Goal: Transaction & Acquisition: Subscribe to service/newsletter

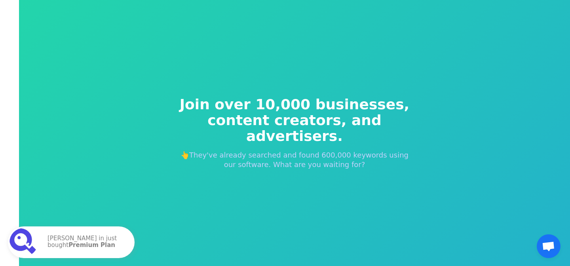
click at [116, 167] on div "Join over 10,000 businesses, content creators, and advertisers. 👆They've alread…" at bounding box center [294, 133] width 551 height 266
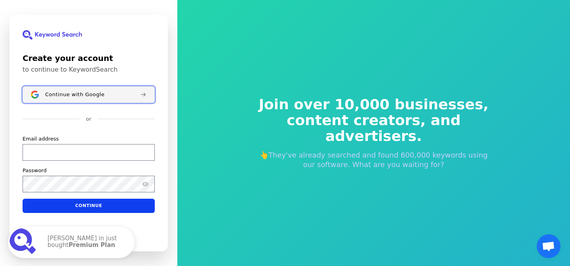
click at [81, 96] on span "Continue with Google" at bounding box center [74, 94] width 59 height 6
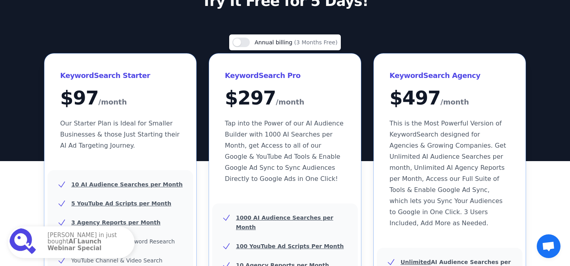
scroll to position [34, 0]
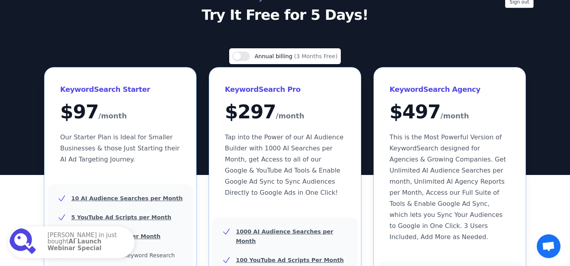
click at [130, 140] on span "Our Starter Plan is Ideal for Smaller Businesses & those Just Starting their AI…" at bounding box center [119, 148] width 119 height 30
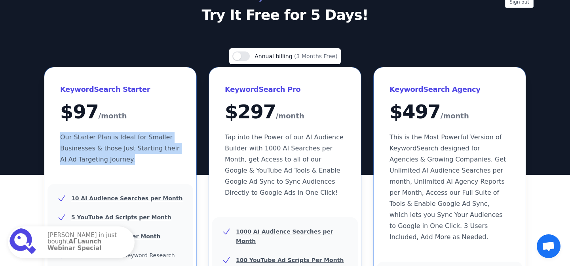
click at [130, 140] on span "Our Starter Plan is Ideal for Smaller Businesses & those Just Starting their AI…" at bounding box center [119, 148] width 119 height 30
click at [142, 129] on div "KeywordSearch Starter $ 97 /month Our Starter Plan is Ideal for Smaller Busines…" at bounding box center [120, 124] width 152 height 114
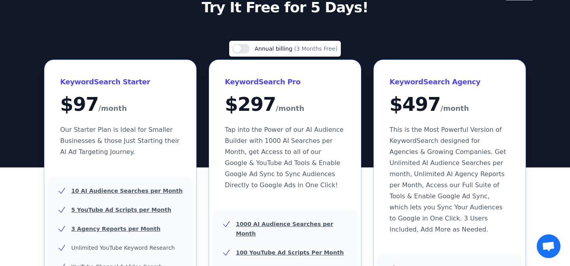
scroll to position [0, 0]
